Goal: Task Accomplishment & Management: Complete application form

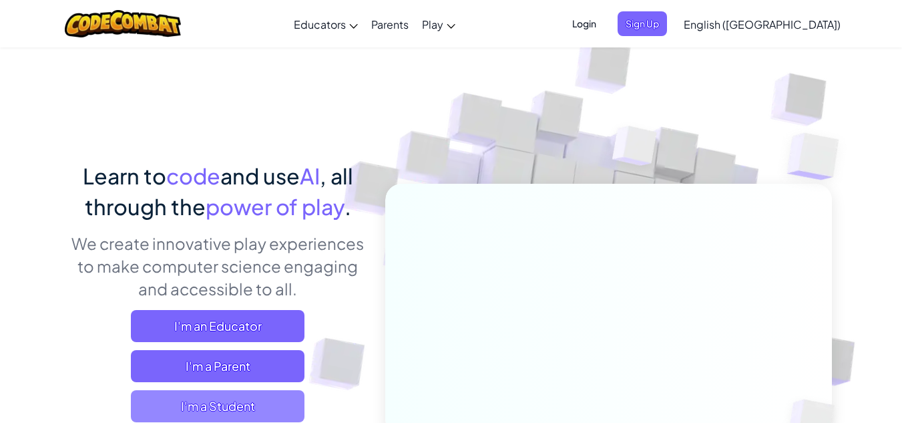
click at [274, 413] on span "I'm a Student" at bounding box center [218, 406] width 174 height 32
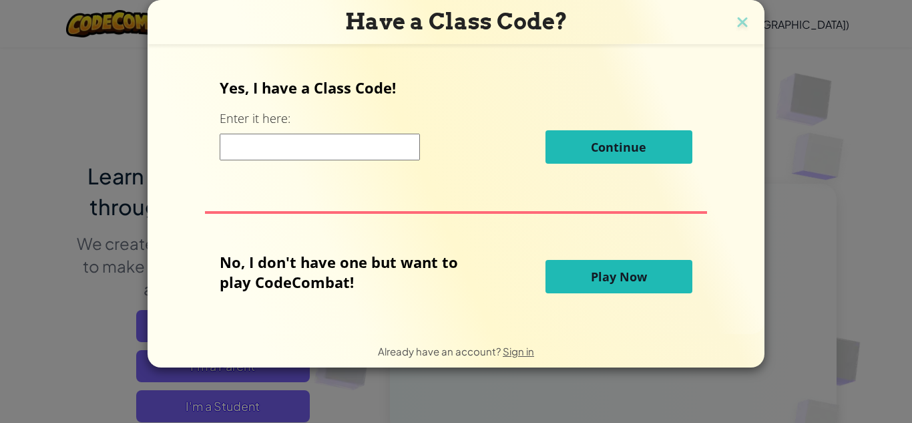
click at [739, 21] on img at bounding box center [742, 23] width 17 height 20
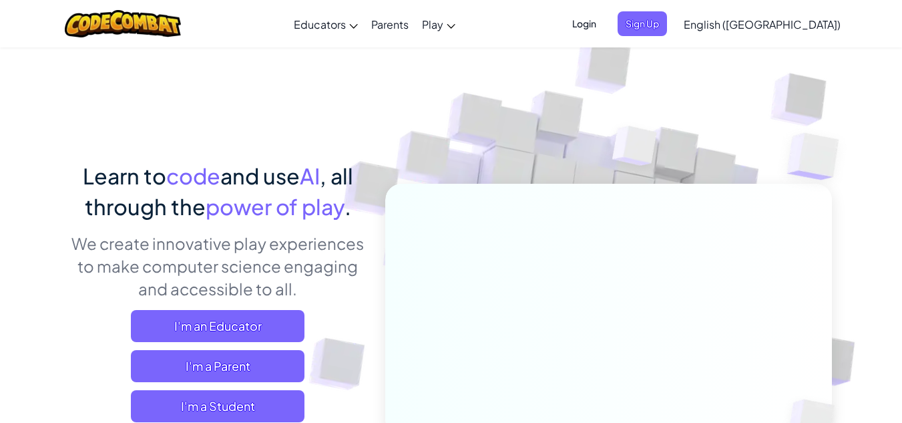
click at [604, 22] on span "Login" at bounding box center [584, 23] width 40 height 25
